Goal: Information Seeking & Learning: Learn about a topic

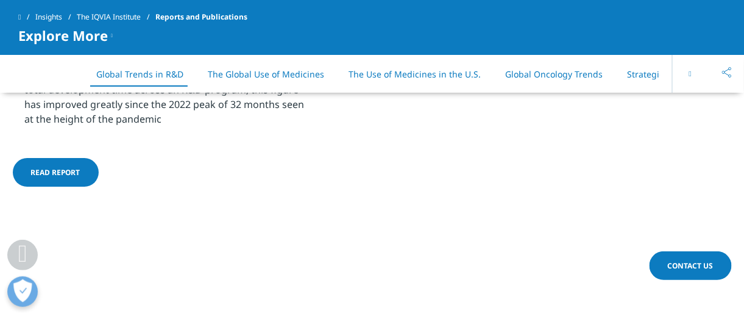
scroll to position [1142, 0]
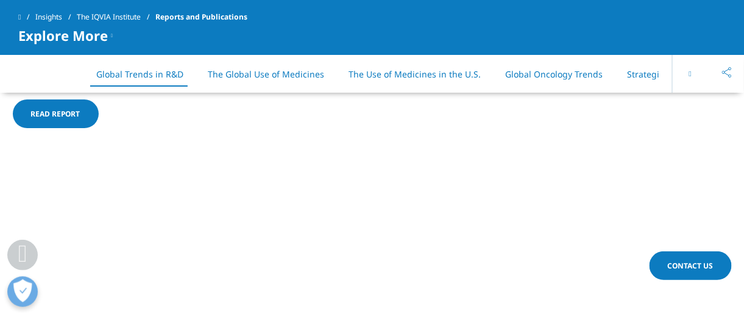
click at [69, 115] on span "Read report" at bounding box center [55, 113] width 49 height 10
click at [102, 113] on div at bounding box center [105, 114] width 6 height 2
click at [52, 110] on span "Read report" at bounding box center [55, 113] width 49 height 10
click at [82, 108] on link "Read report" at bounding box center [56, 113] width 86 height 29
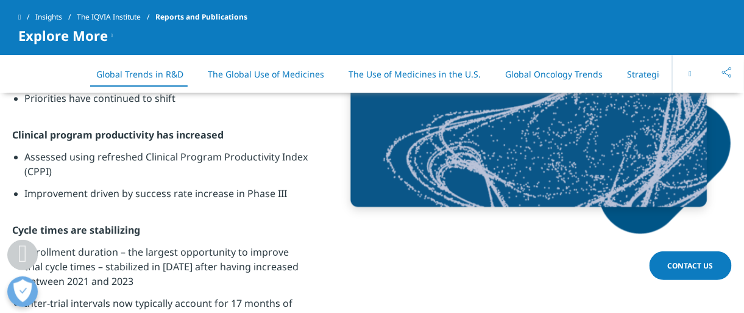
scroll to position [884, 0]
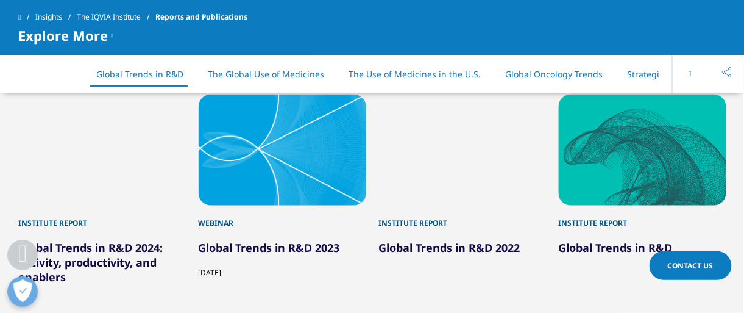
scroll to position [1785, 0]
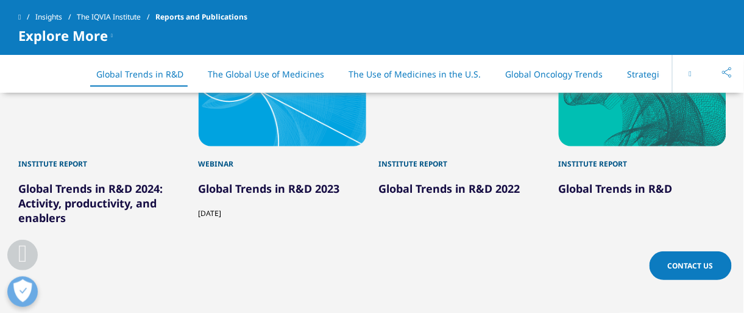
click at [101, 201] on link "Global Trends in R&D 2024: Activity, productivity, and enablers" at bounding box center [90, 204] width 144 height 44
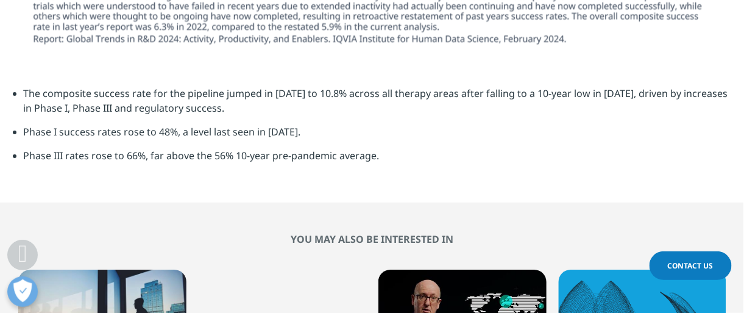
scroll to position [3960, 0]
